Goal: Task Accomplishment & Management: Manage account settings

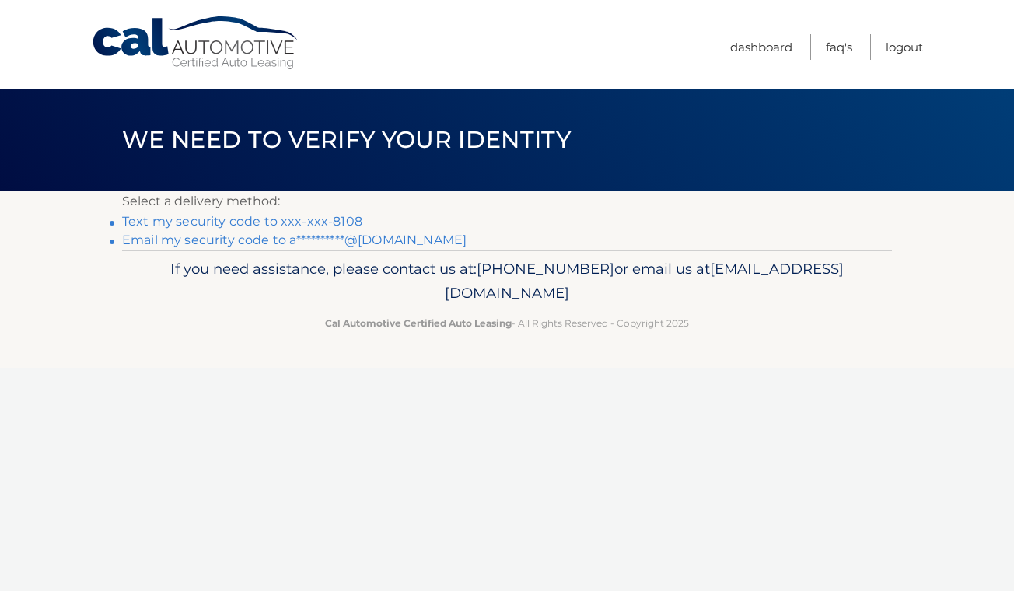
click at [239, 218] on link "Text my security code to xxx-xxx-8108" at bounding box center [242, 221] width 240 height 15
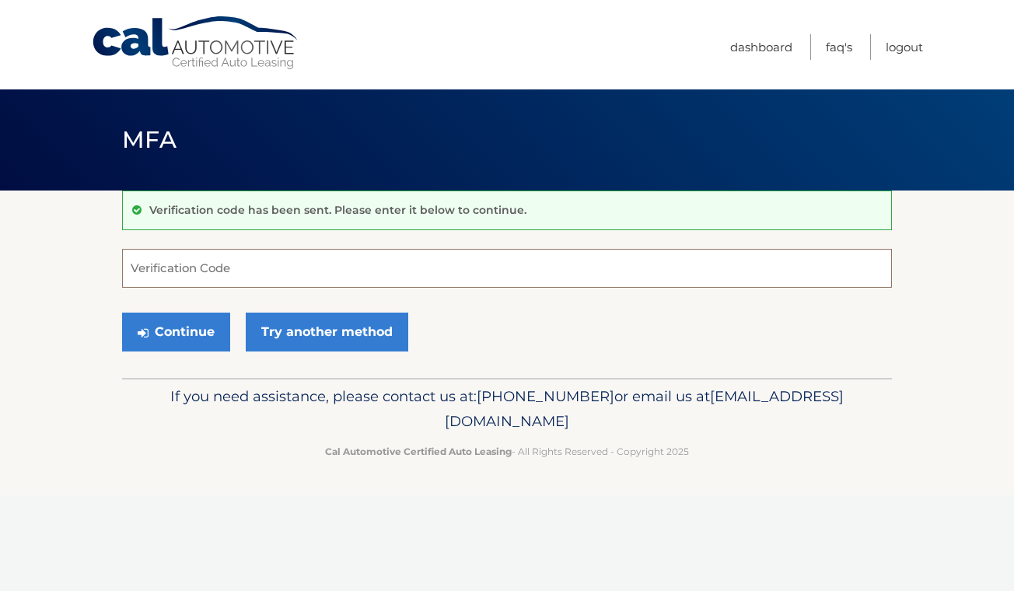
click at [241, 275] on input "Verification Code" at bounding box center [507, 268] width 770 height 39
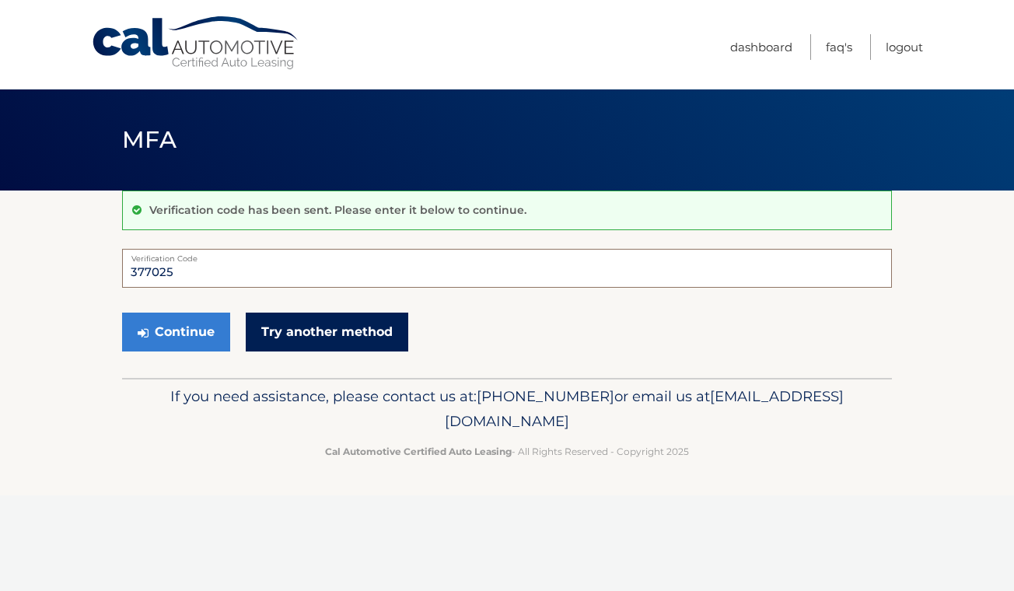
type input "377025"
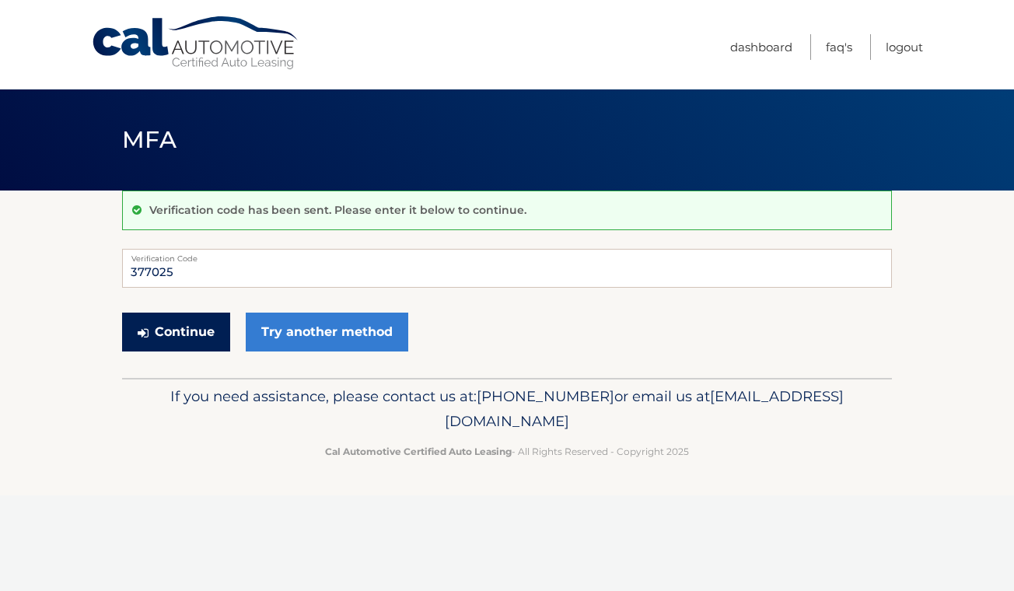
click at [166, 327] on button "Continue" at bounding box center [176, 332] width 108 height 39
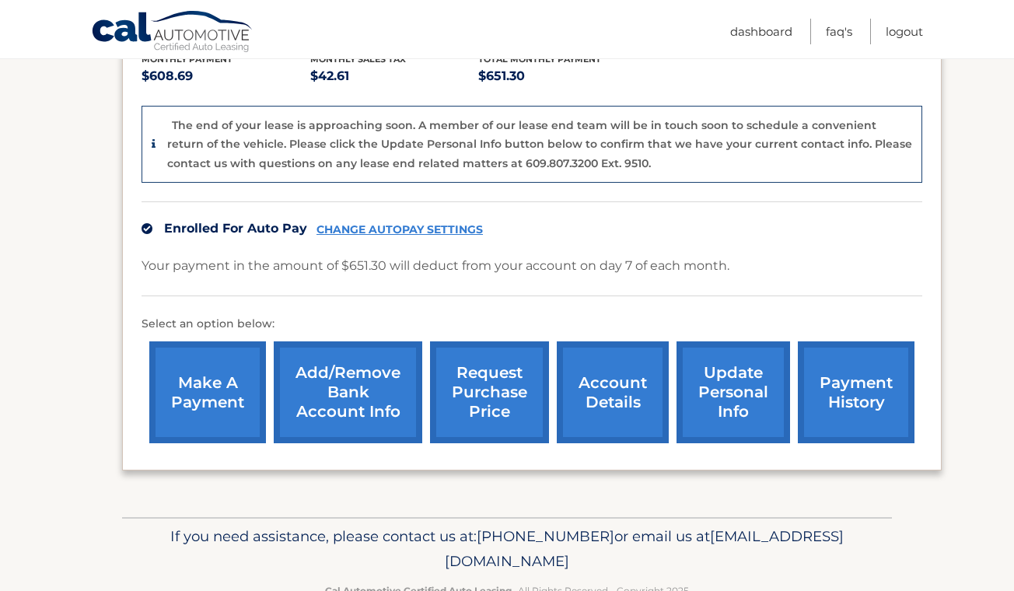
scroll to position [365, 0]
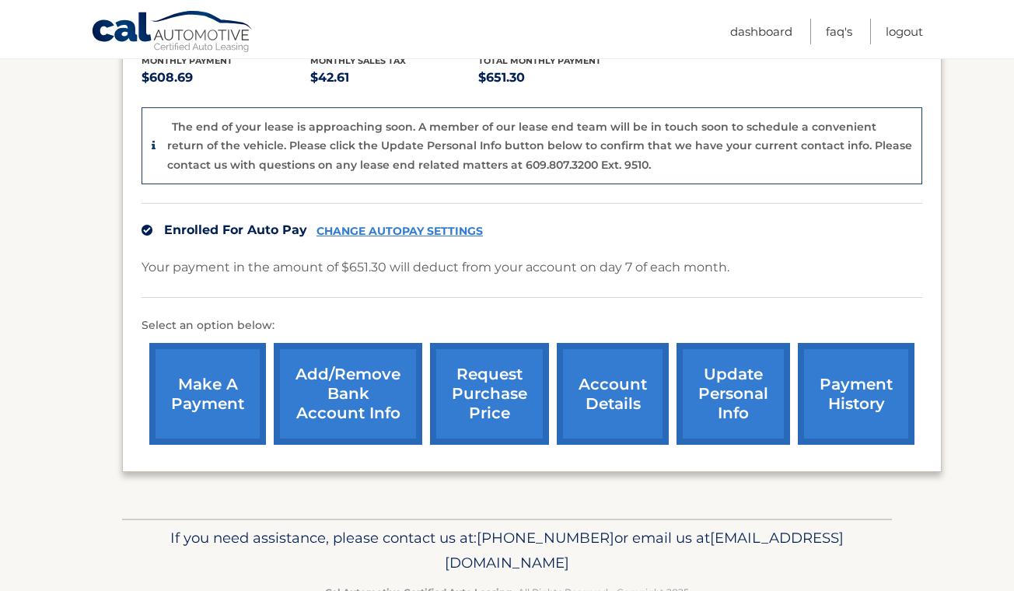
click at [632, 393] on link "account details" at bounding box center [613, 394] width 112 height 102
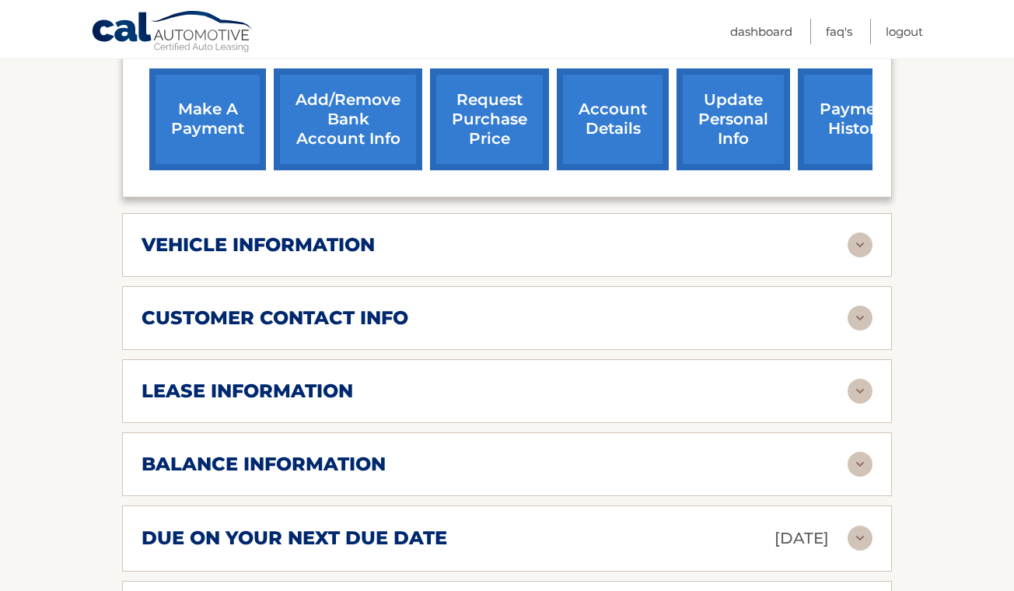
scroll to position [561, 0]
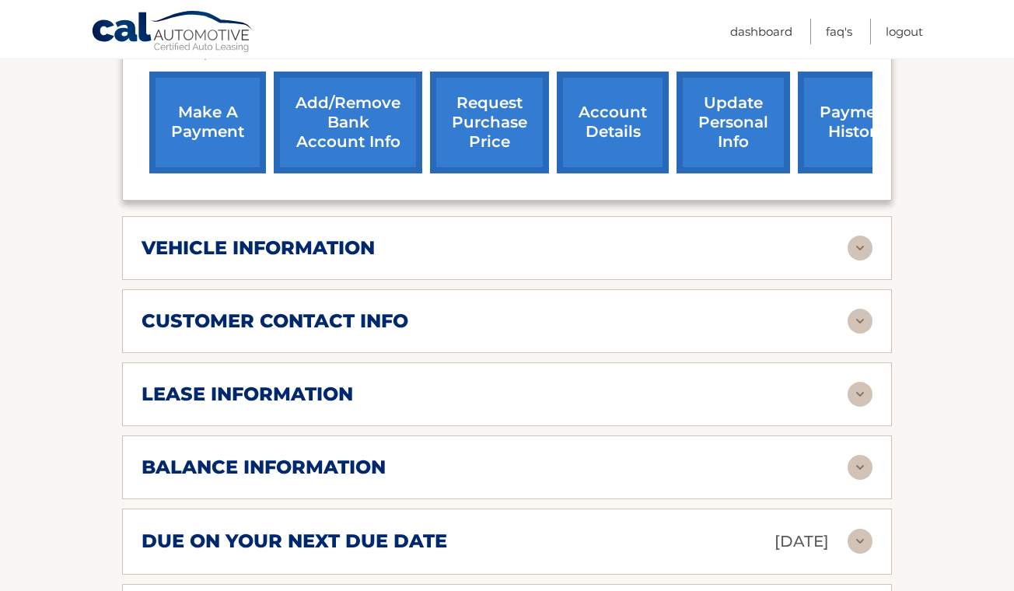
click at [859, 382] on img at bounding box center [860, 394] width 25 height 25
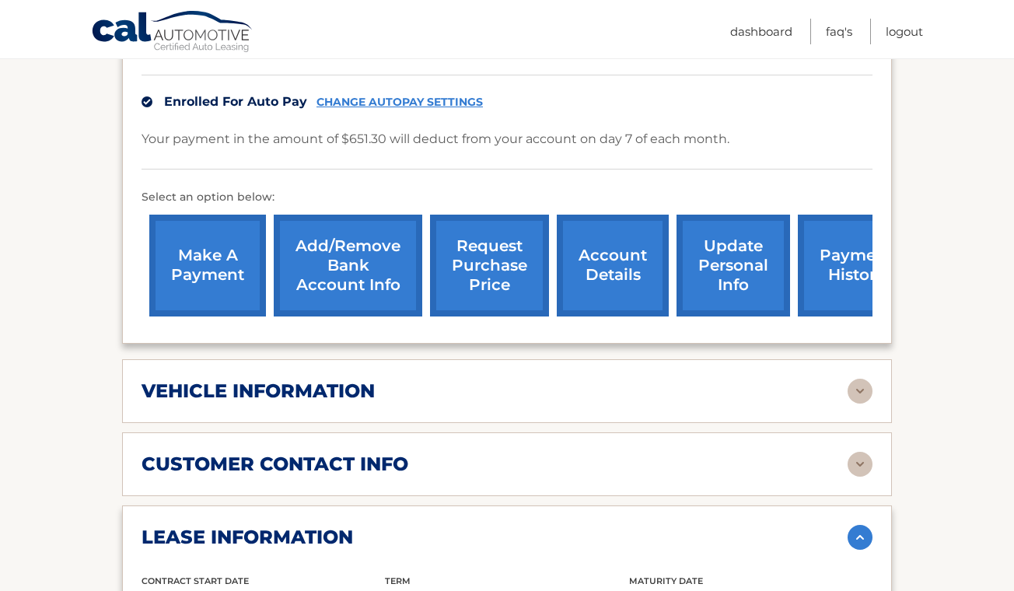
scroll to position [420, 0]
